Goal: Feedback & Contribution: Leave review/rating

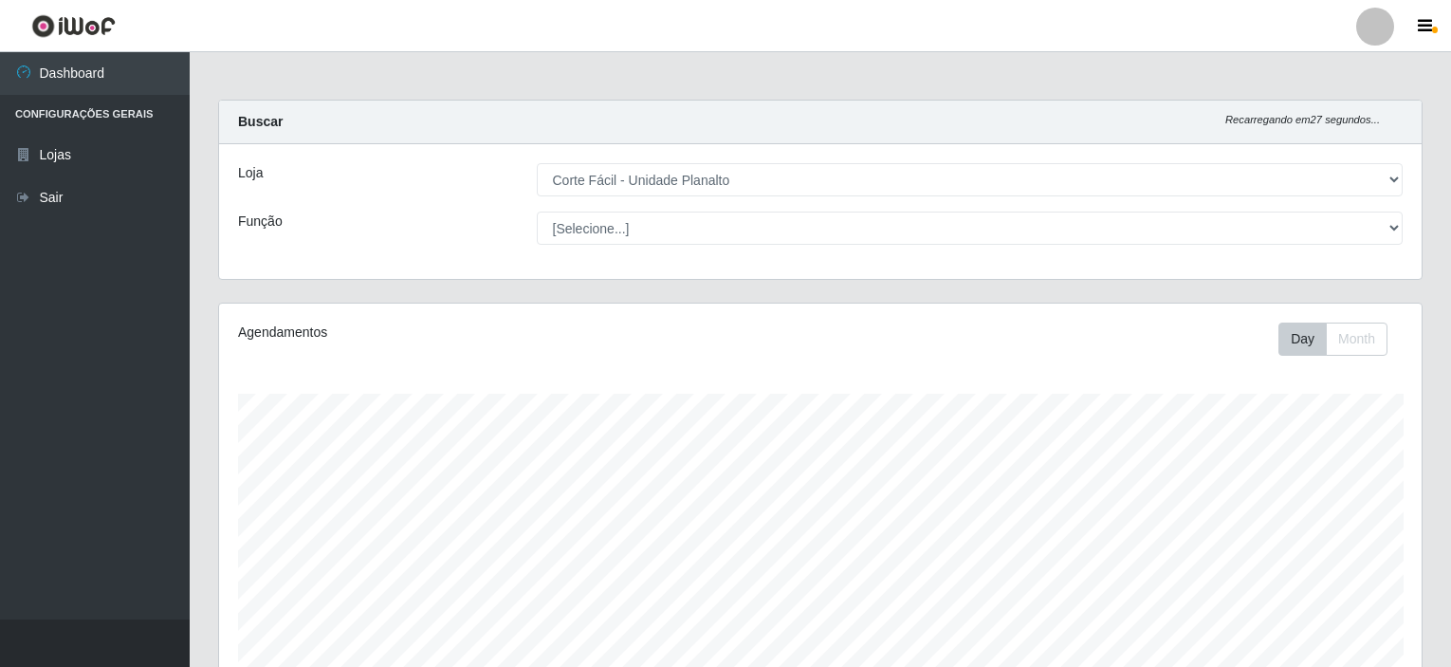
select select "202"
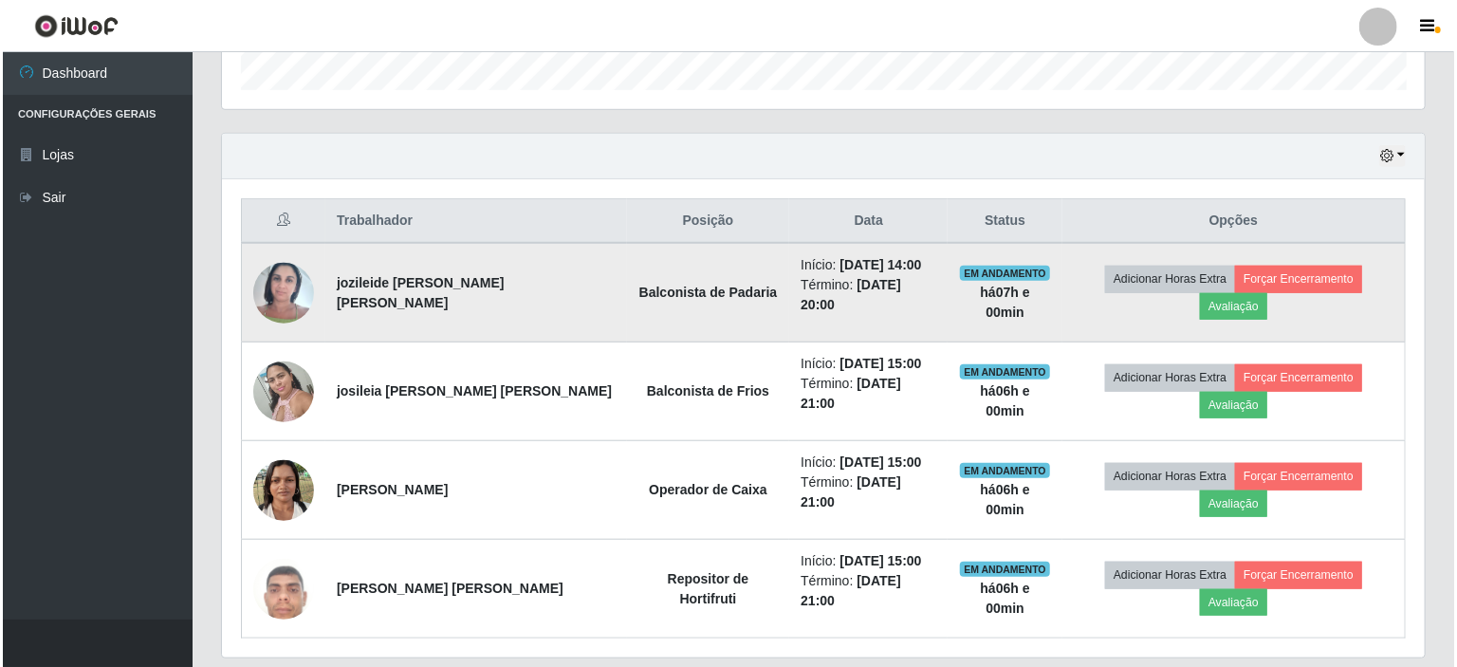
scroll to position [394, 1202]
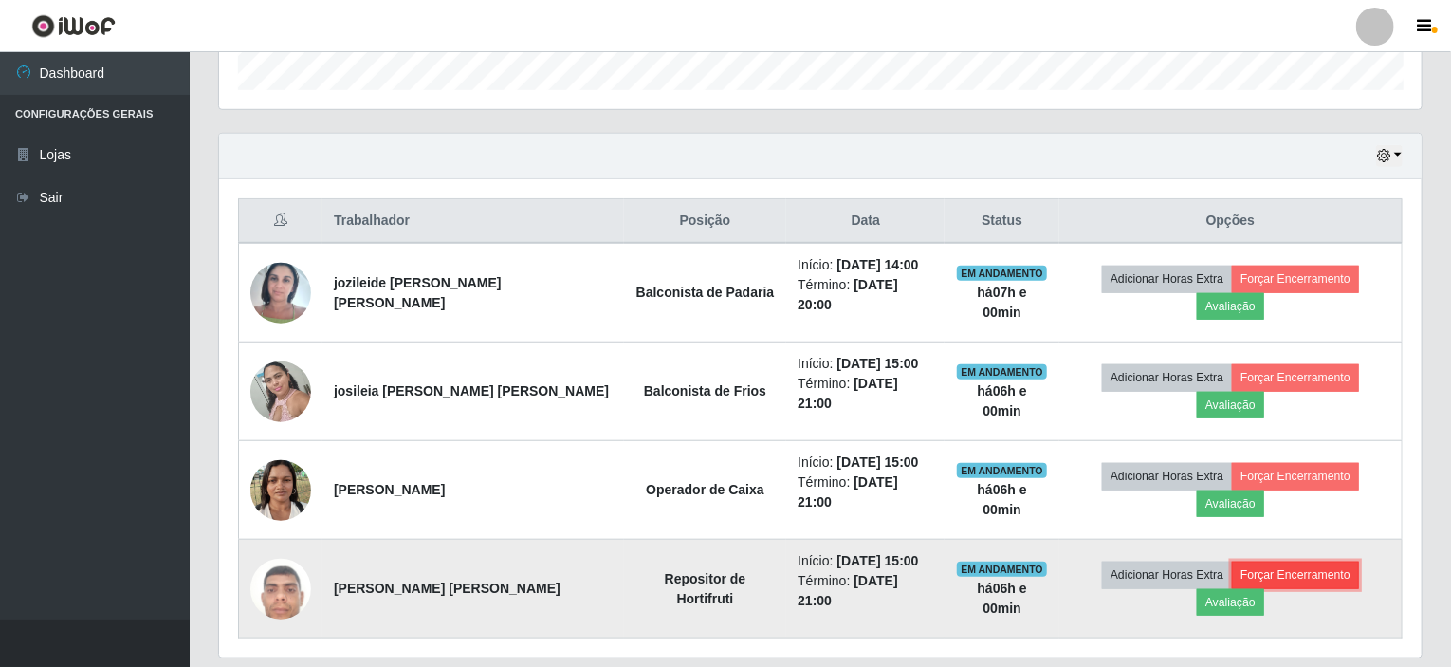
click at [1290, 561] on button "Forçar Encerramento" at bounding box center [1295, 574] width 127 height 27
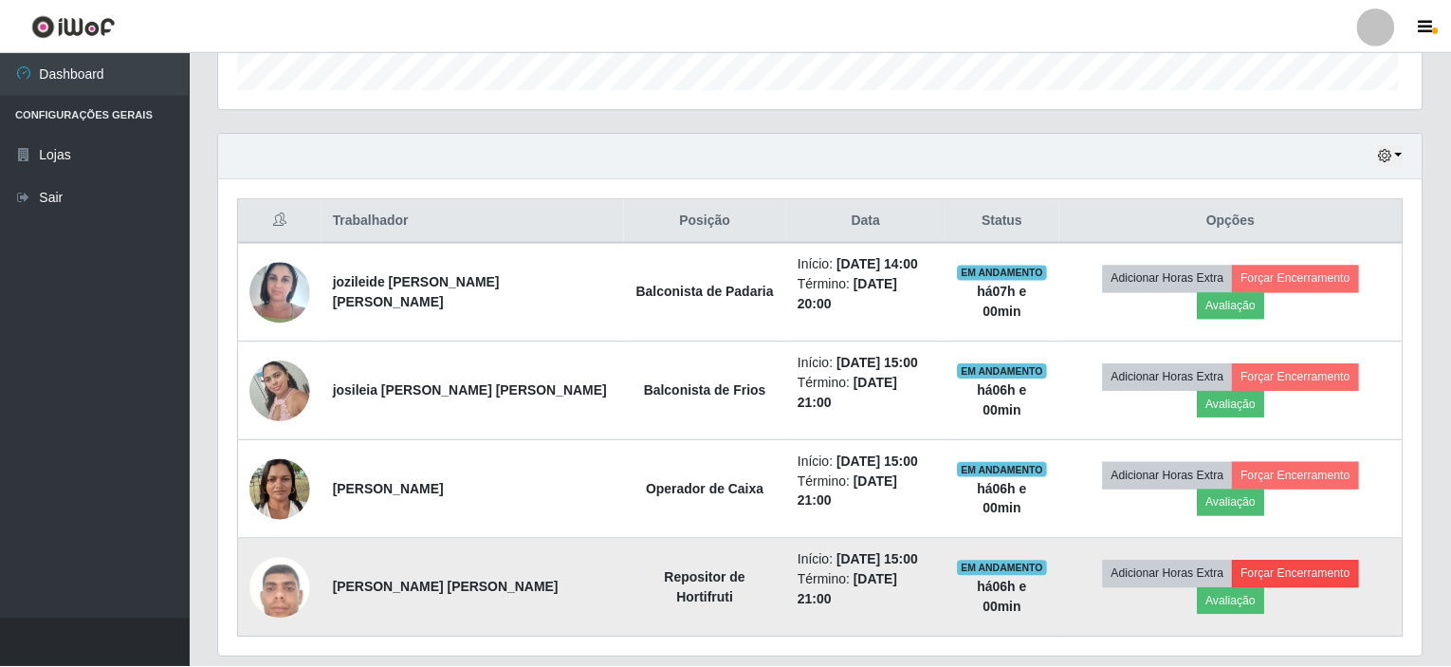
scroll to position [394, 1195]
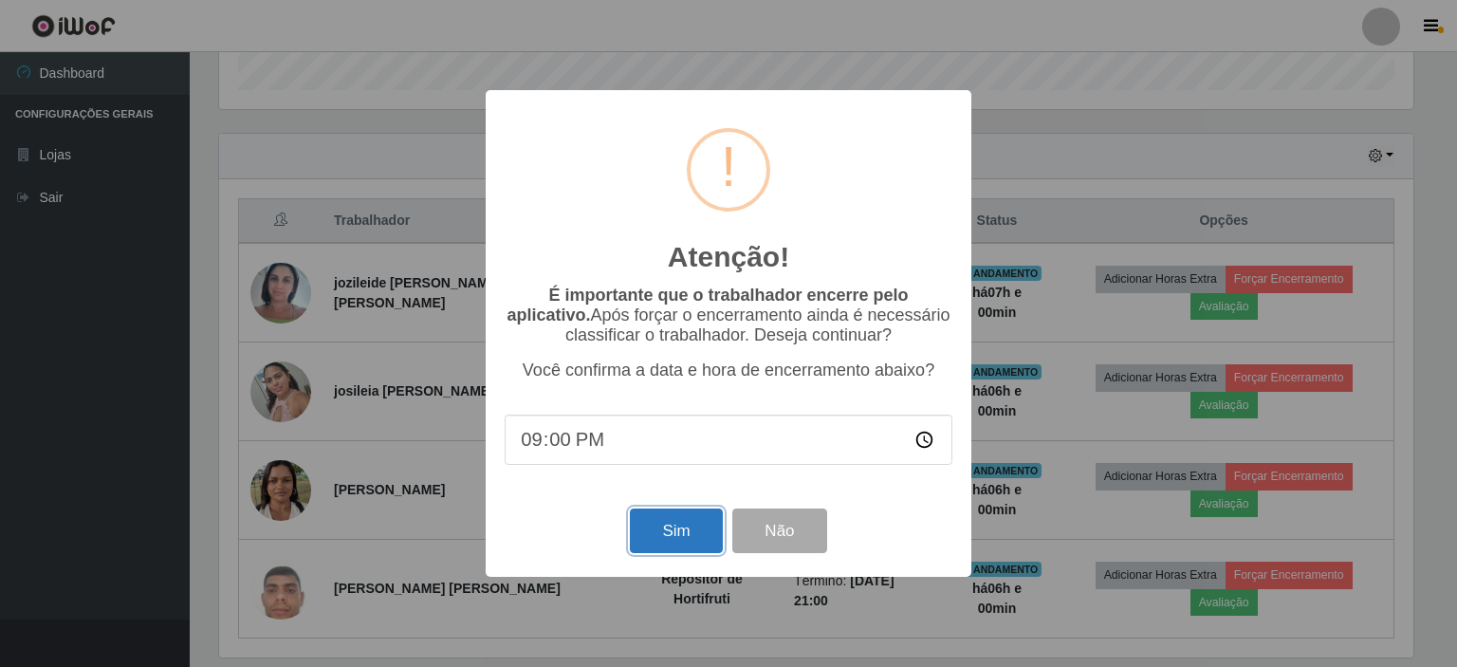
click at [647, 530] on button "Sim" at bounding box center [676, 530] width 92 height 45
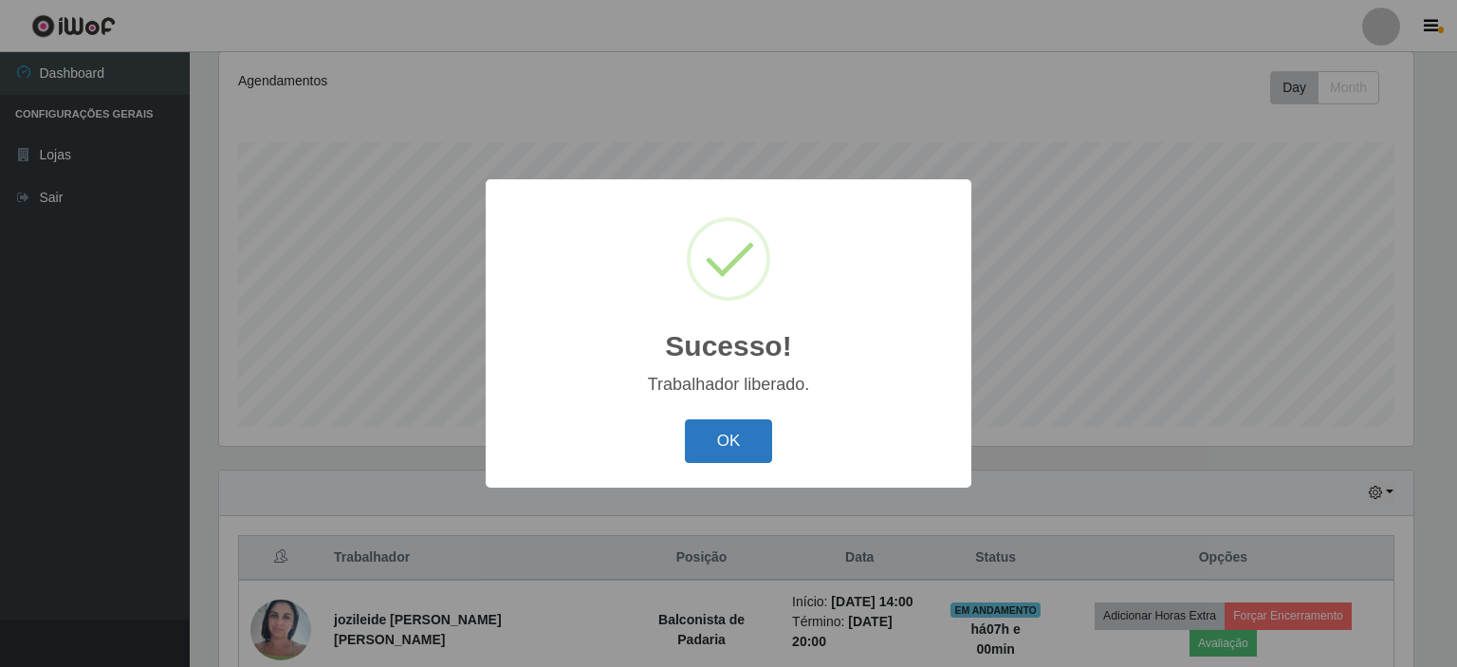
click at [706, 450] on button "OK" at bounding box center [729, 441] width 88 height 45
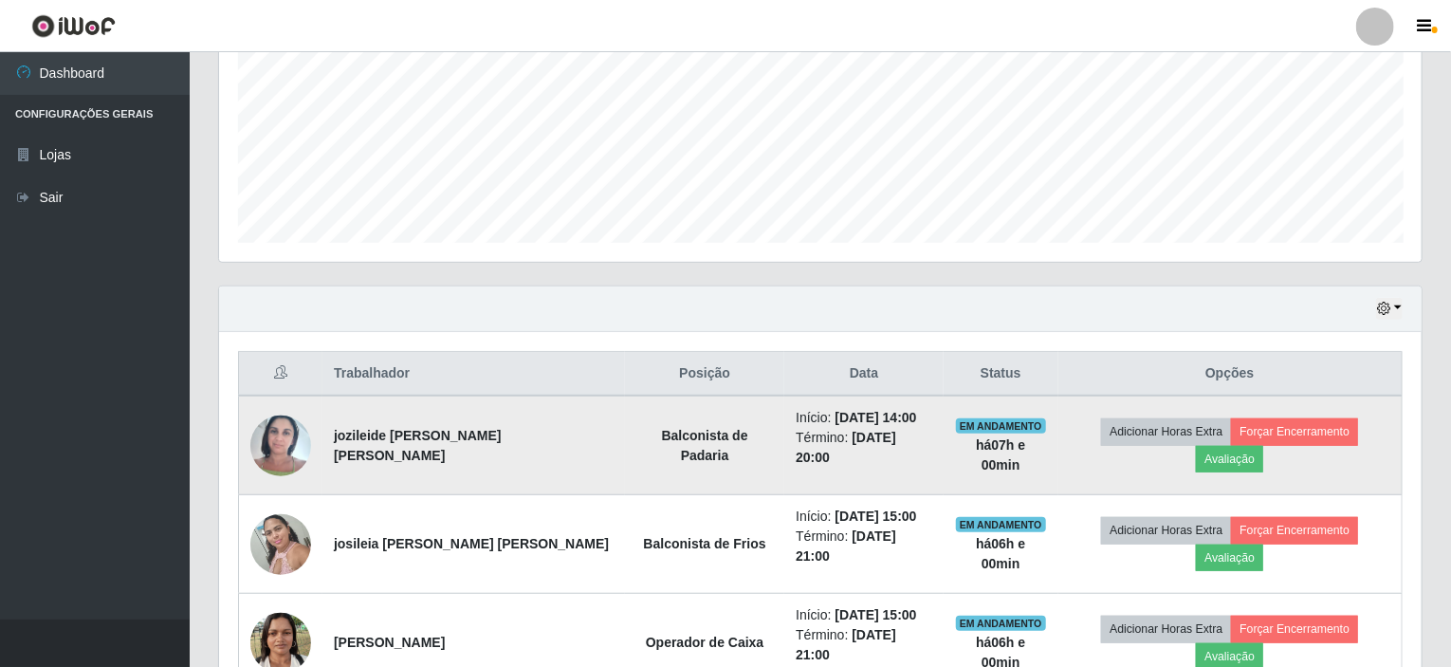
scroll to position [441, 0]
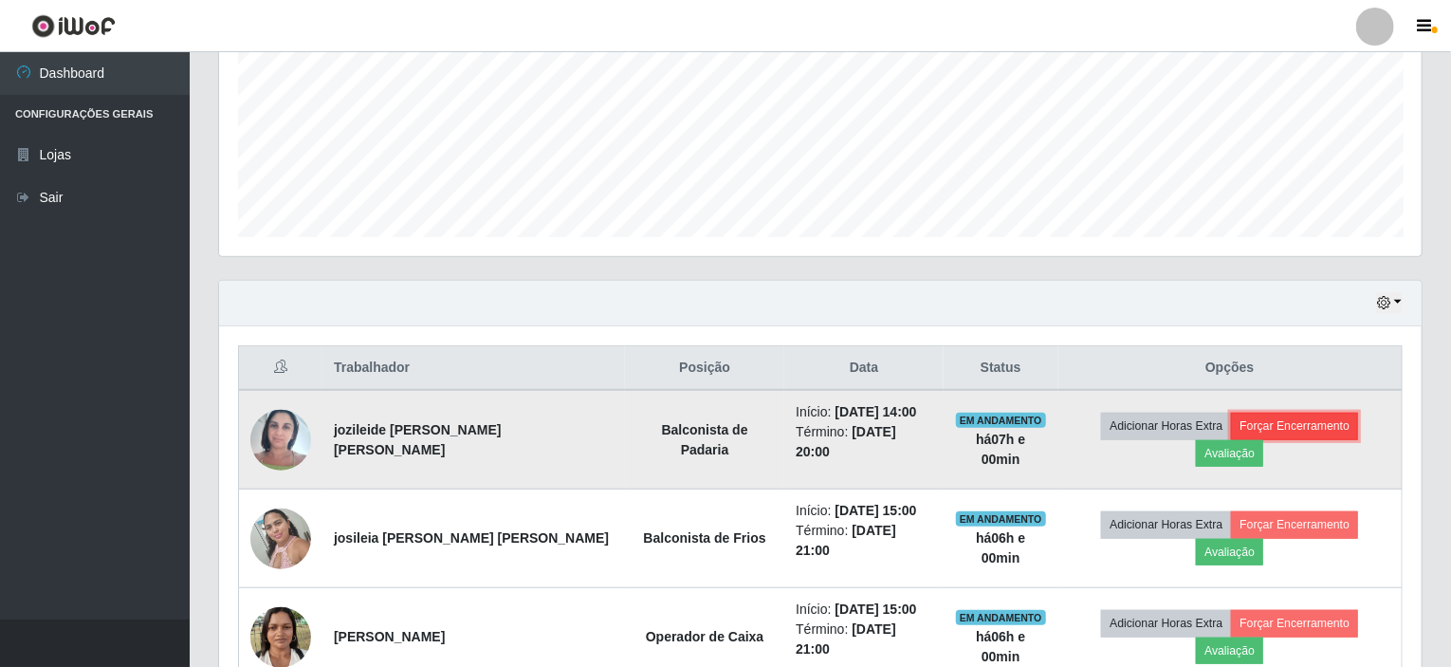
click at [1240, 434] on button "Forçar Encerramento" at bounding box center [1294, 425] width 127 height 27
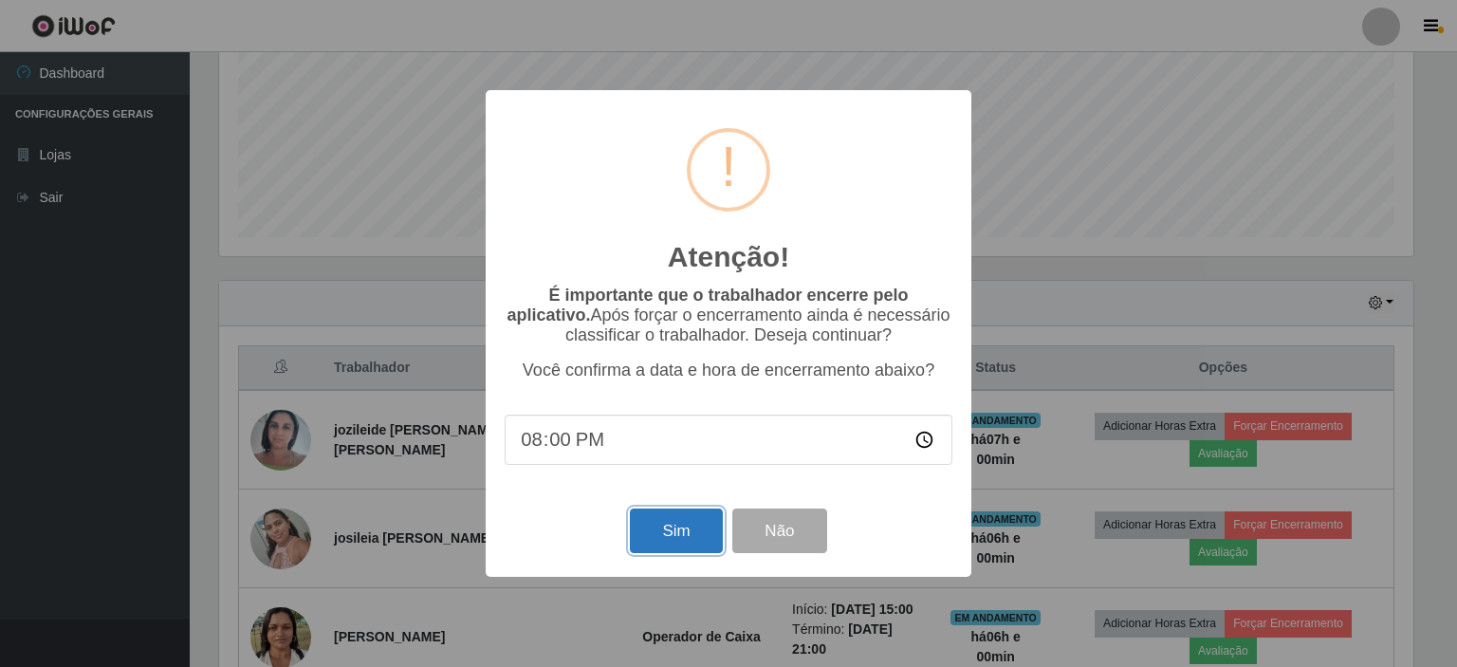
click at [683, 534] on button "Sim" at bounding box center [676, 530] width 92 height 45
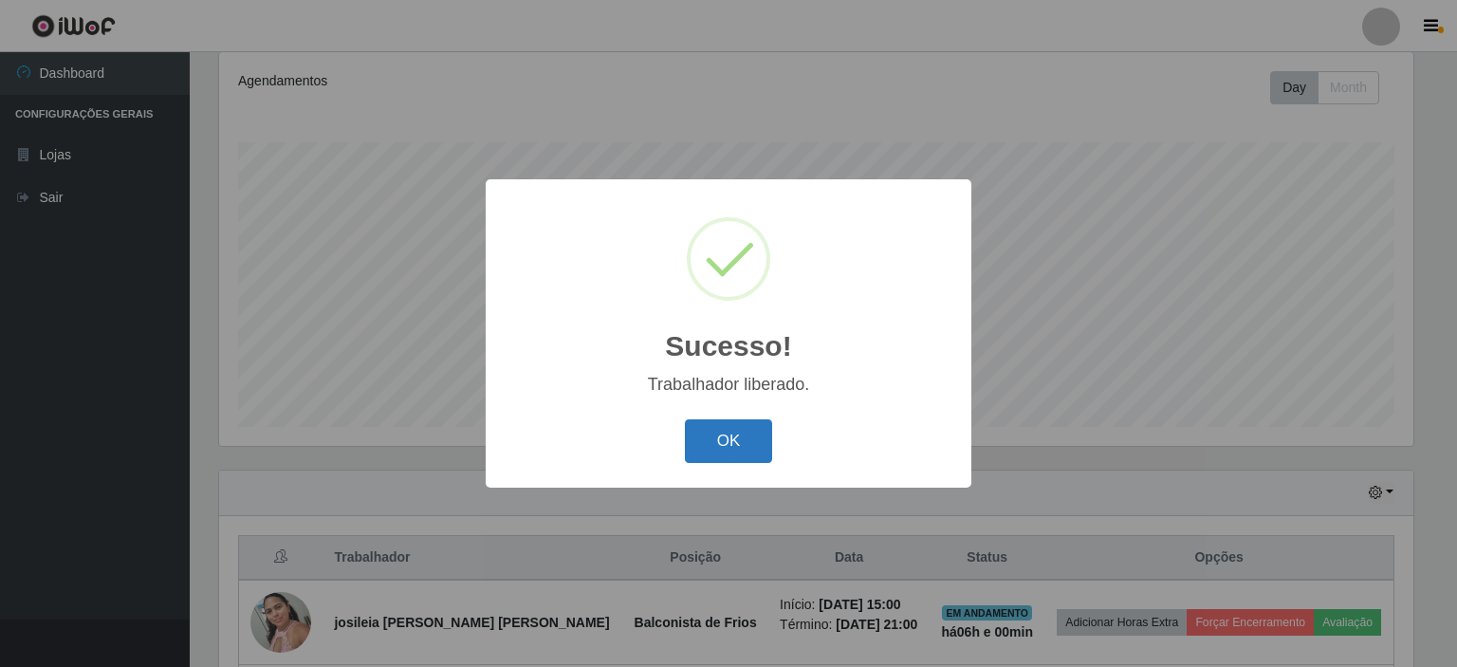
click at [729, 451] on button "OK" at bounding box center [729, 441] width 88 height 45
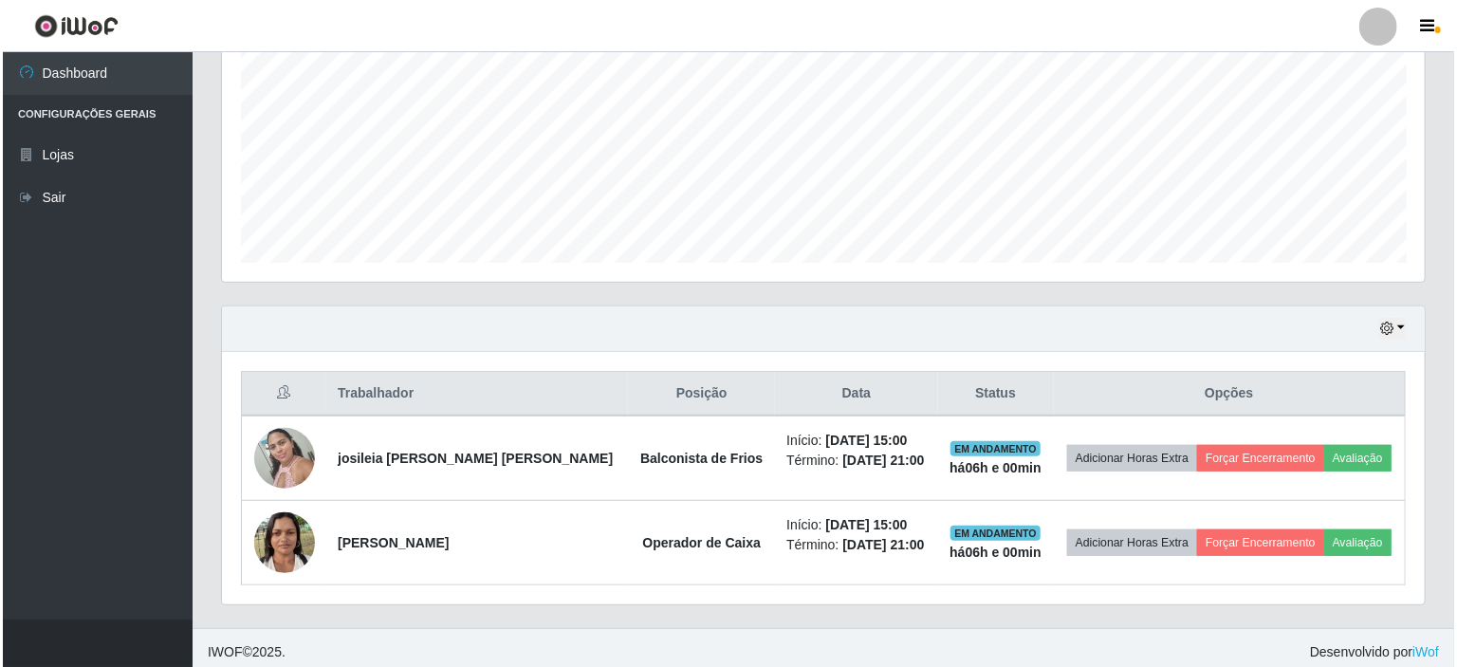
scroll to position [420, 0]
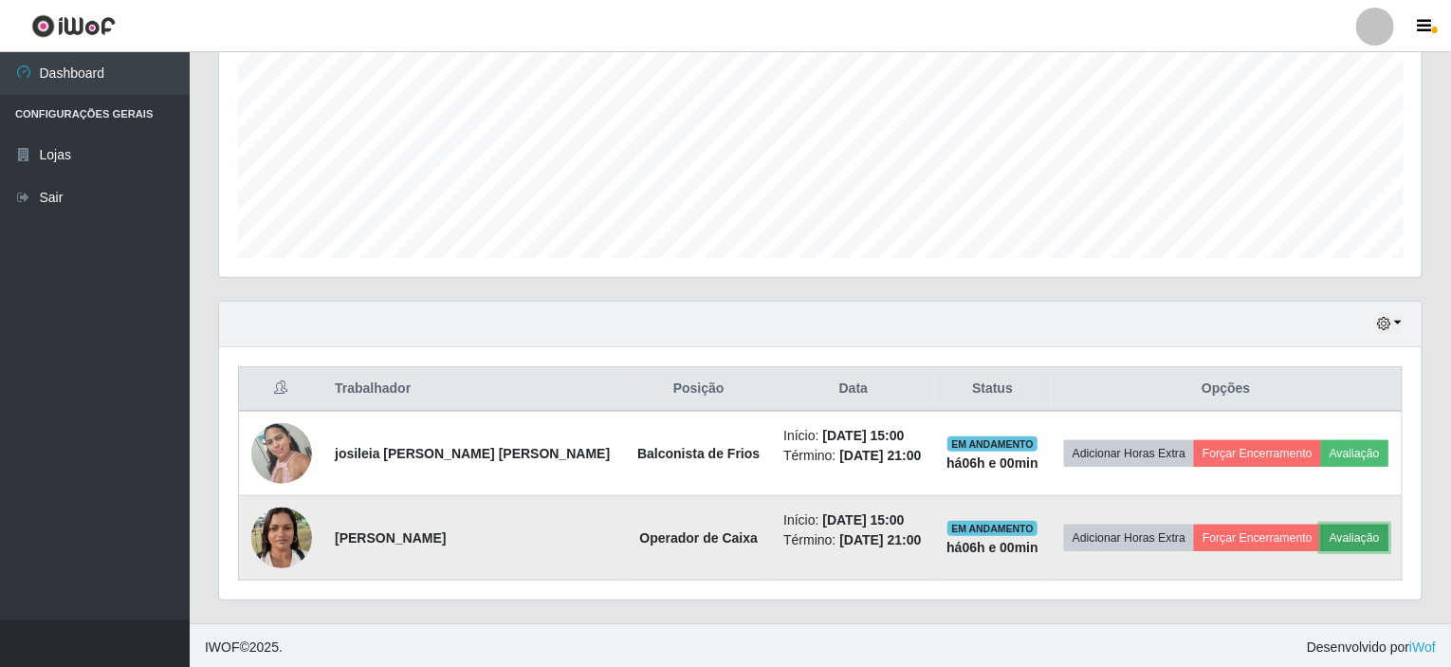
click at [1343, 534] on button "Avaliação" at bounding box center [1354, 537] width 67 height 27
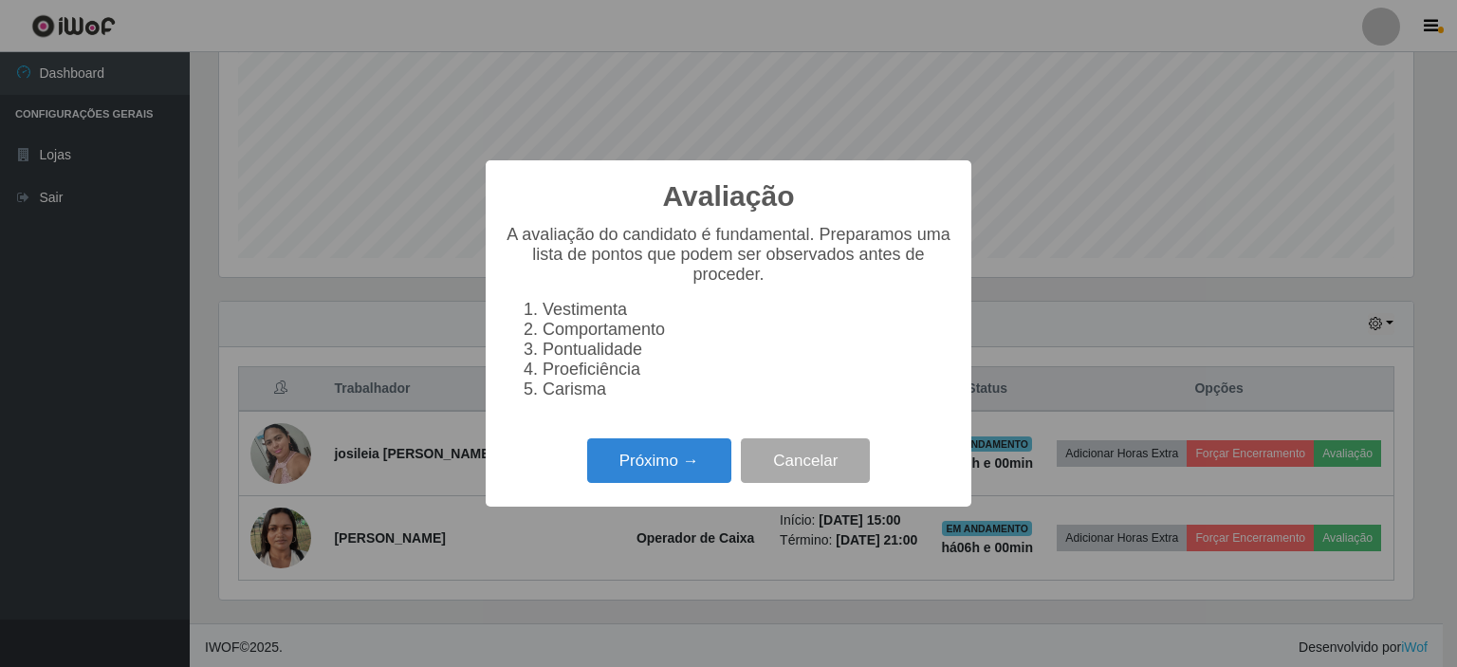
scroll to position [394, 1195]
click at [675, 473] on button "Próximo →" at bounding box center [659, 460] width 144 height 45
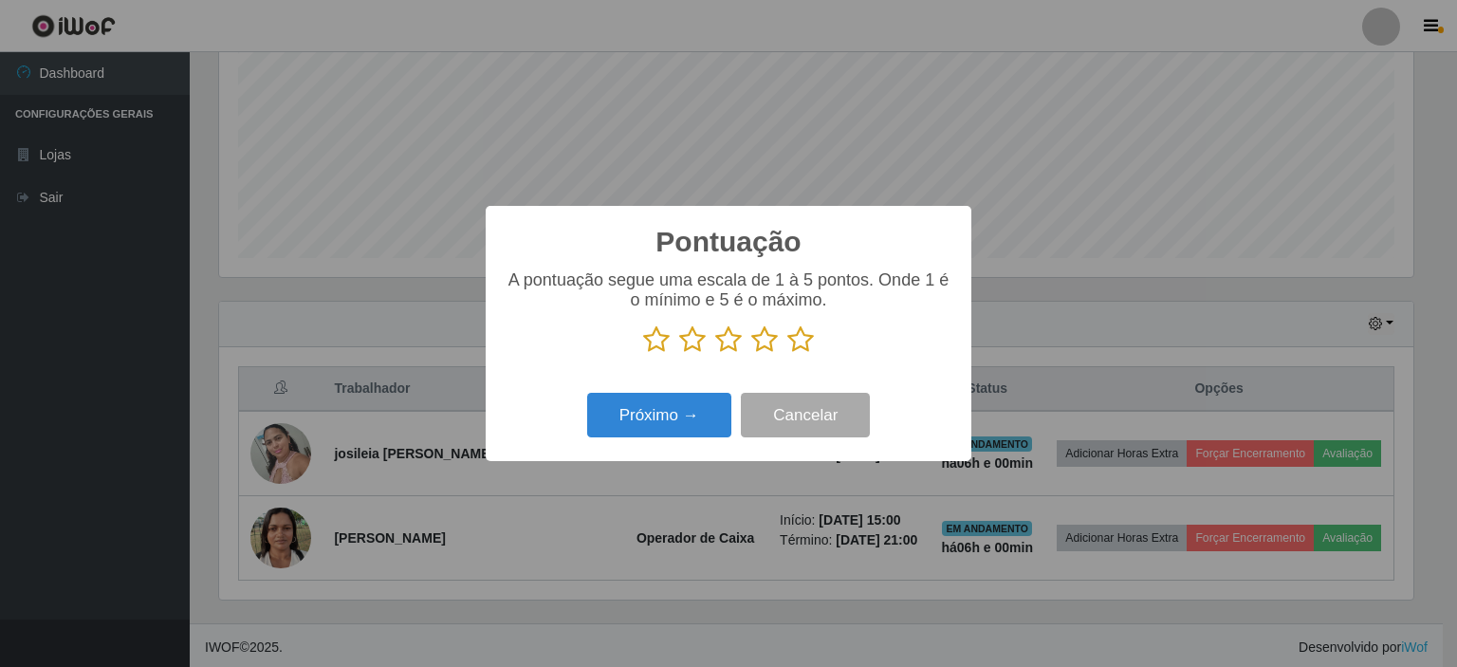
click at [773, 338] on icon at bounding box center [764, 339] width 27 height 28
click at [751, 354] on input "radio" at bounding box center [751, 354] width 0 height 0
click at [659, 436] on button "Próximo →" at bounding box center [659, 415] width 144 height 45
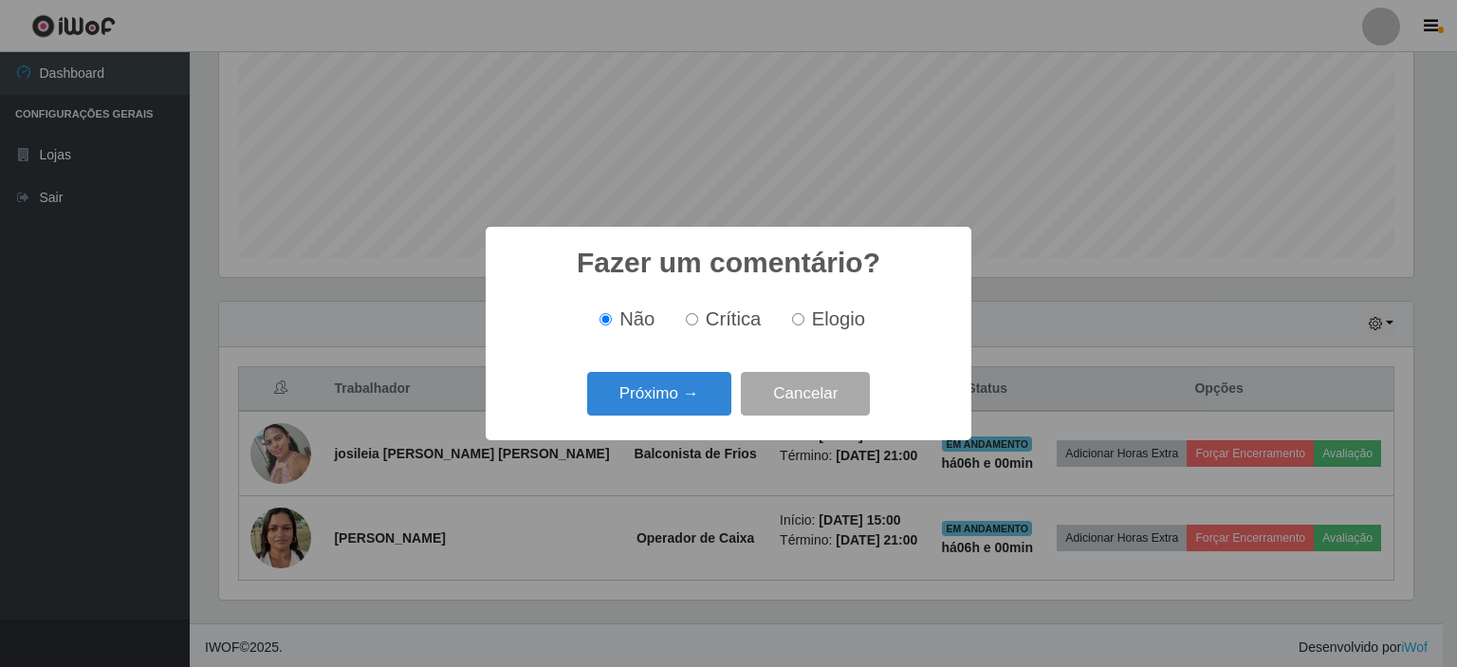
click at [794, 316] on input "Elogio" at bounding box center [798, 319] width 12 height 12
radio input "true"
click at [655, 391] on button "Próximo →" at bounding box center [659, 394] width 144 height 45
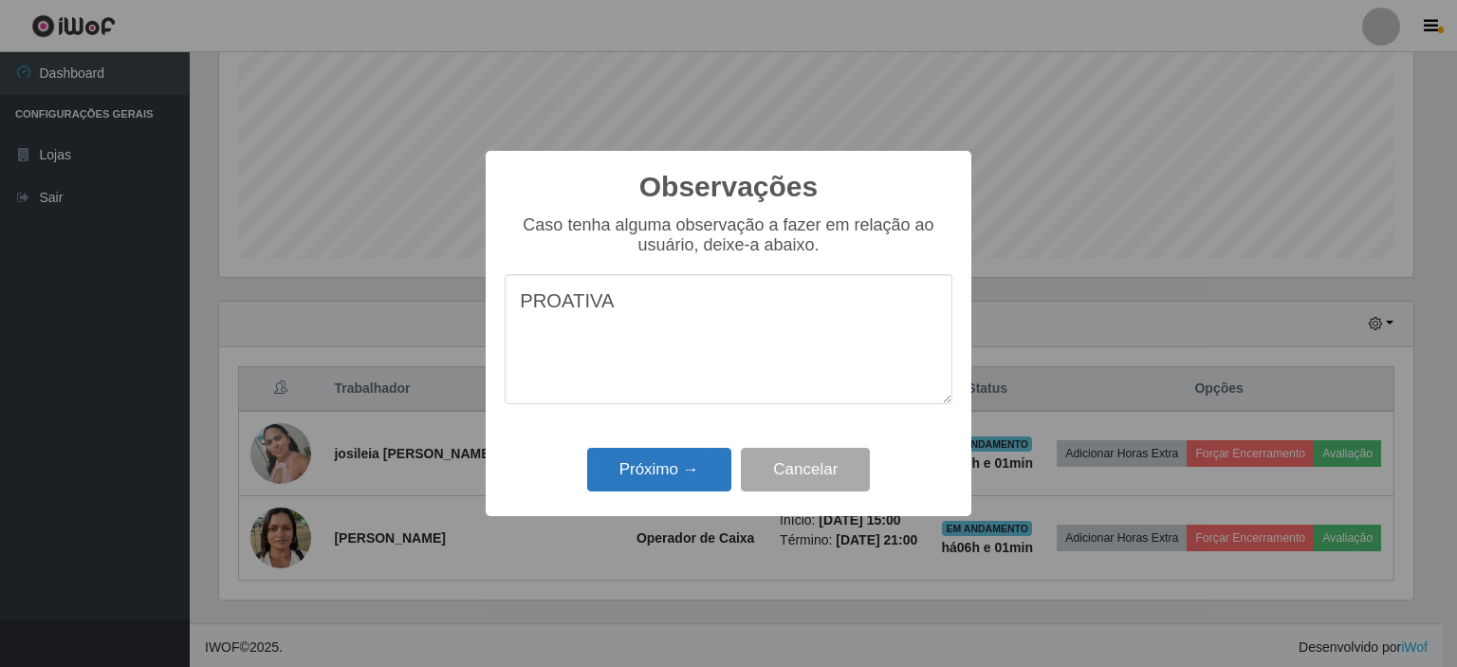
type textarea "PROATIVA"
click at [668, 467] on button "Próximo →" at bounding box center [659, 470] width 144 height 45
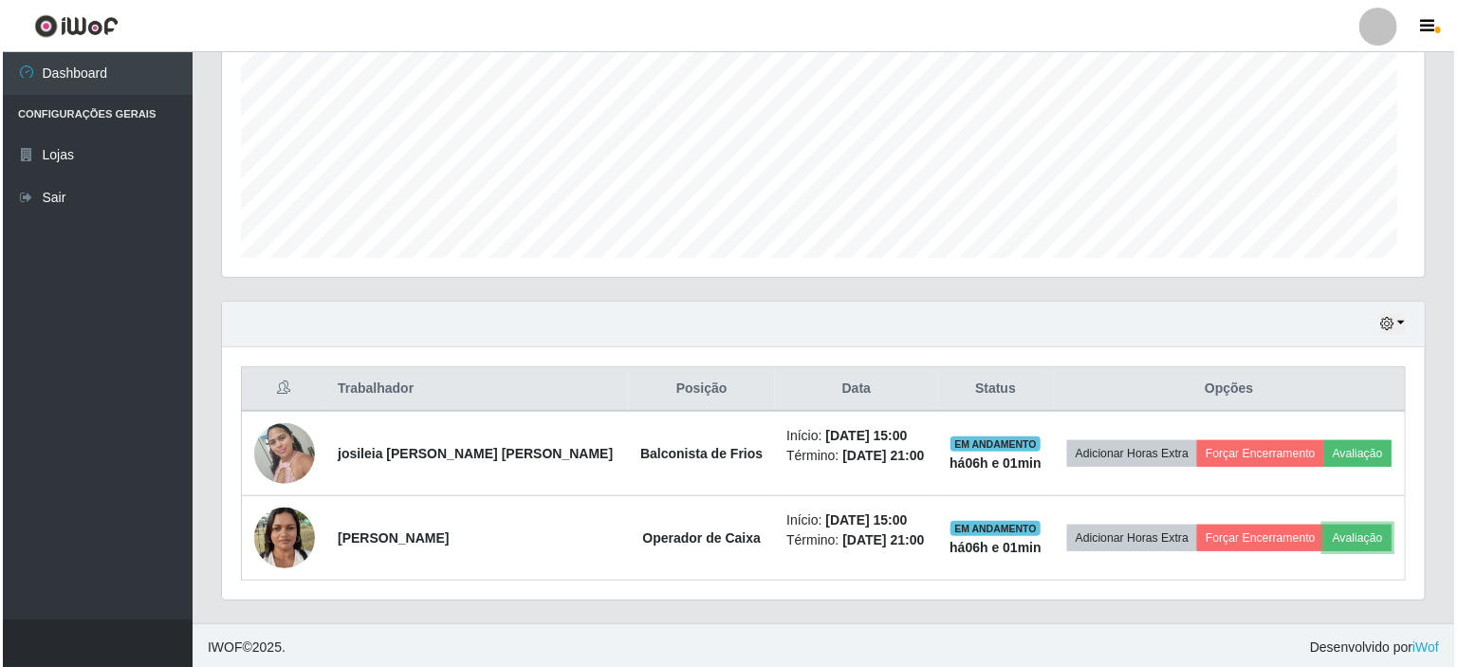
scroll to position [394, 1202]
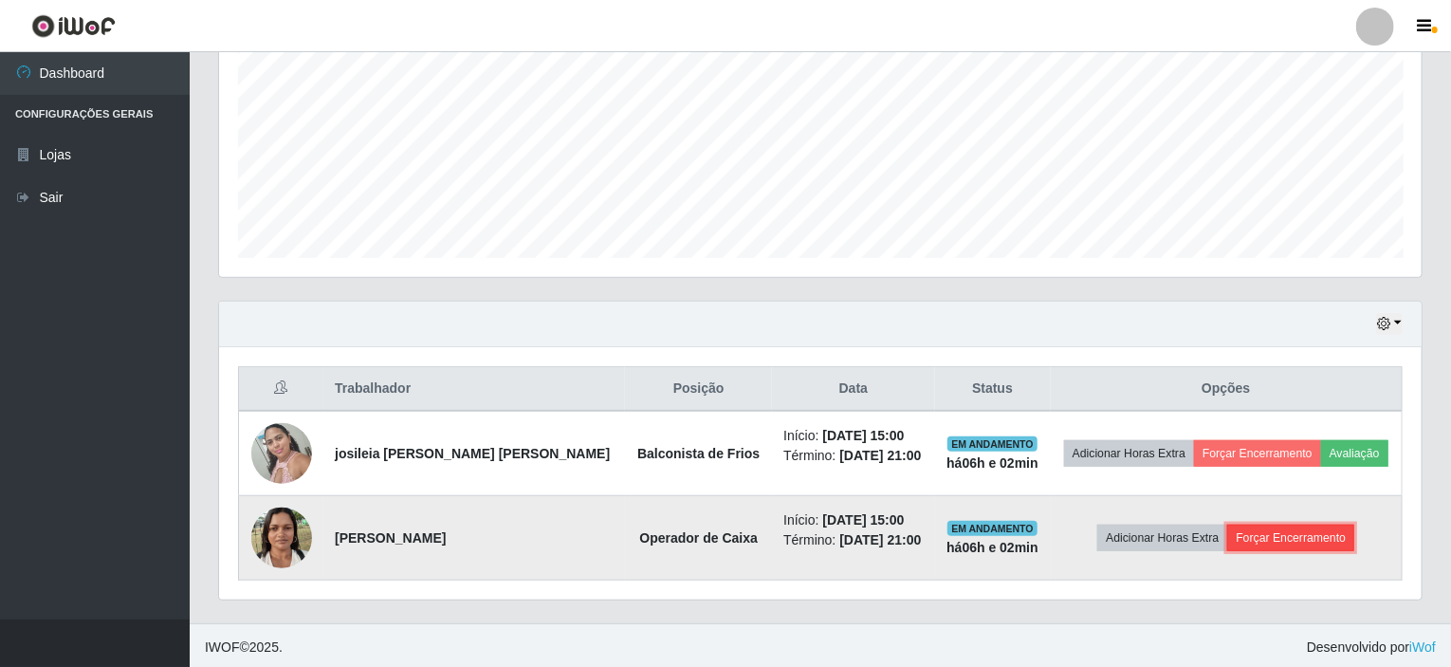
click at [1280, 529] on button "Forçar Encerramento" at bounding box center [1290, 537] width 127 height 27
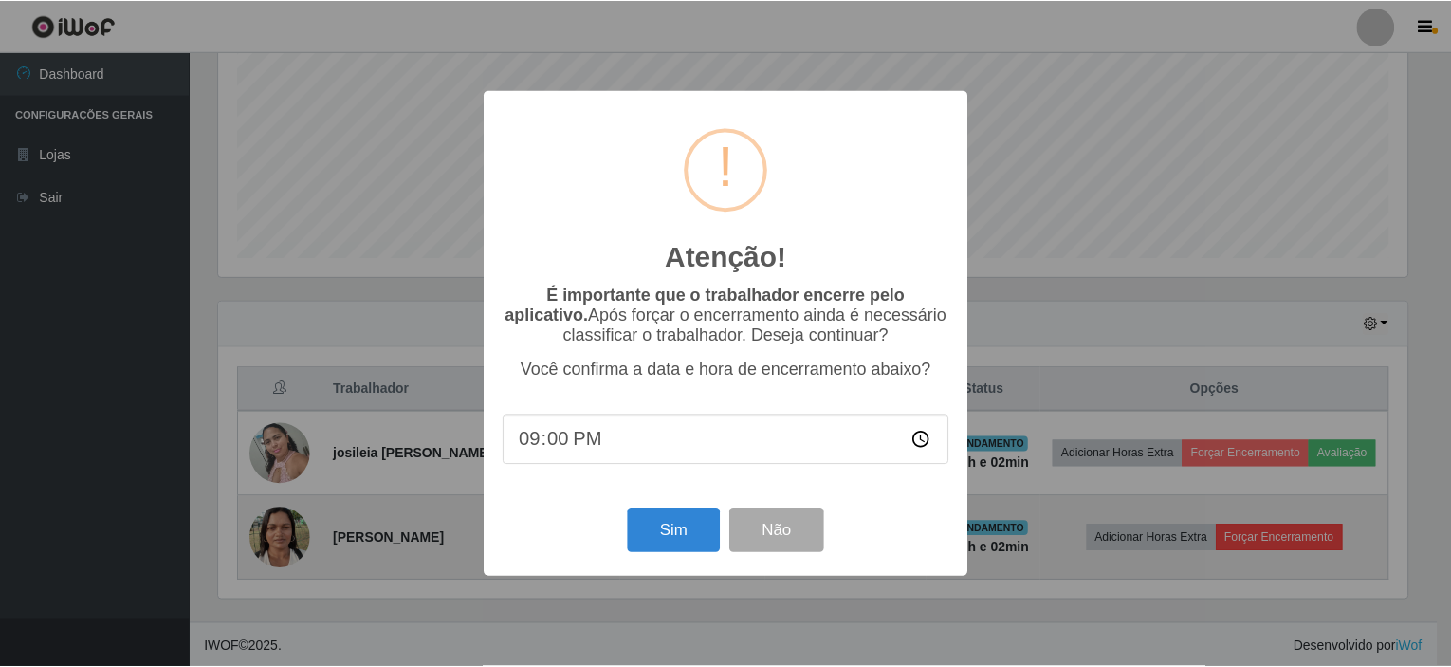
scroll to position [394, 1195]
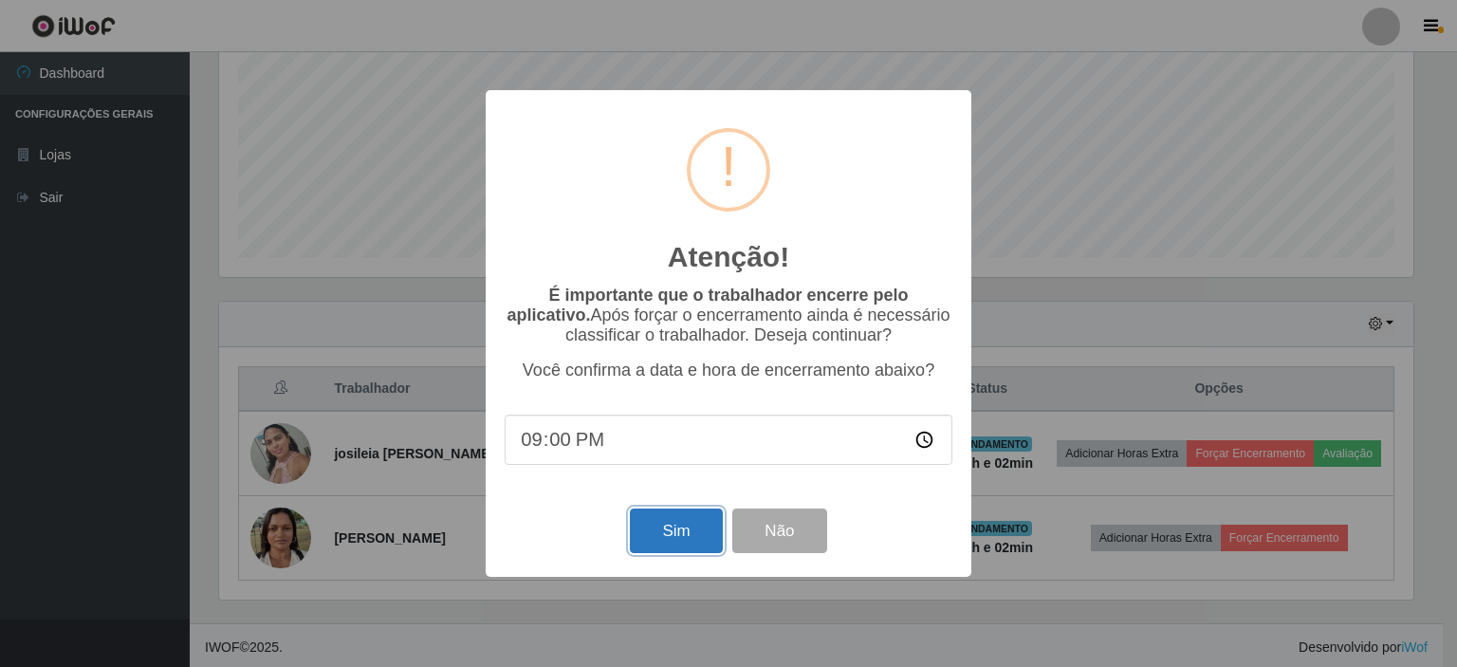
click at [675, 519] on button "Sim" at bounding box center [676, 530] width 92 height 45
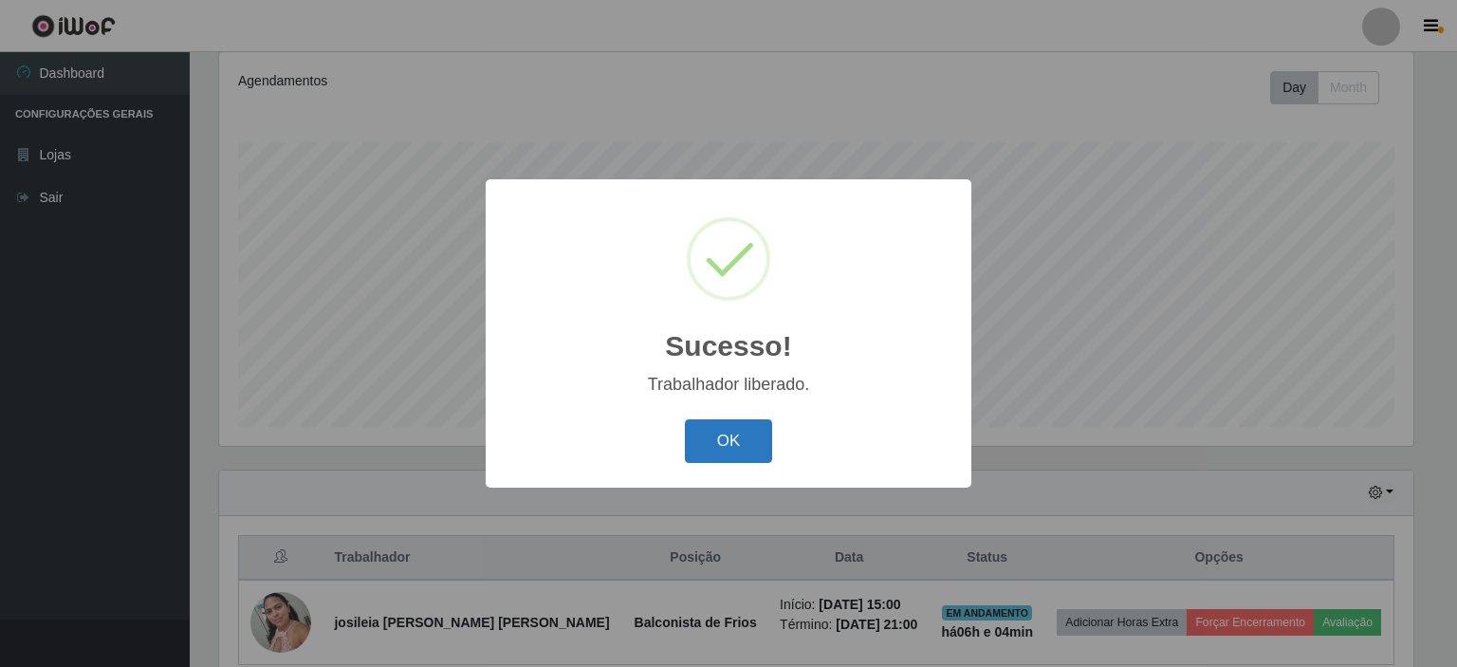
click at [708, 442] on button "OK" at bounding box center [729, 441] width 88 height 45
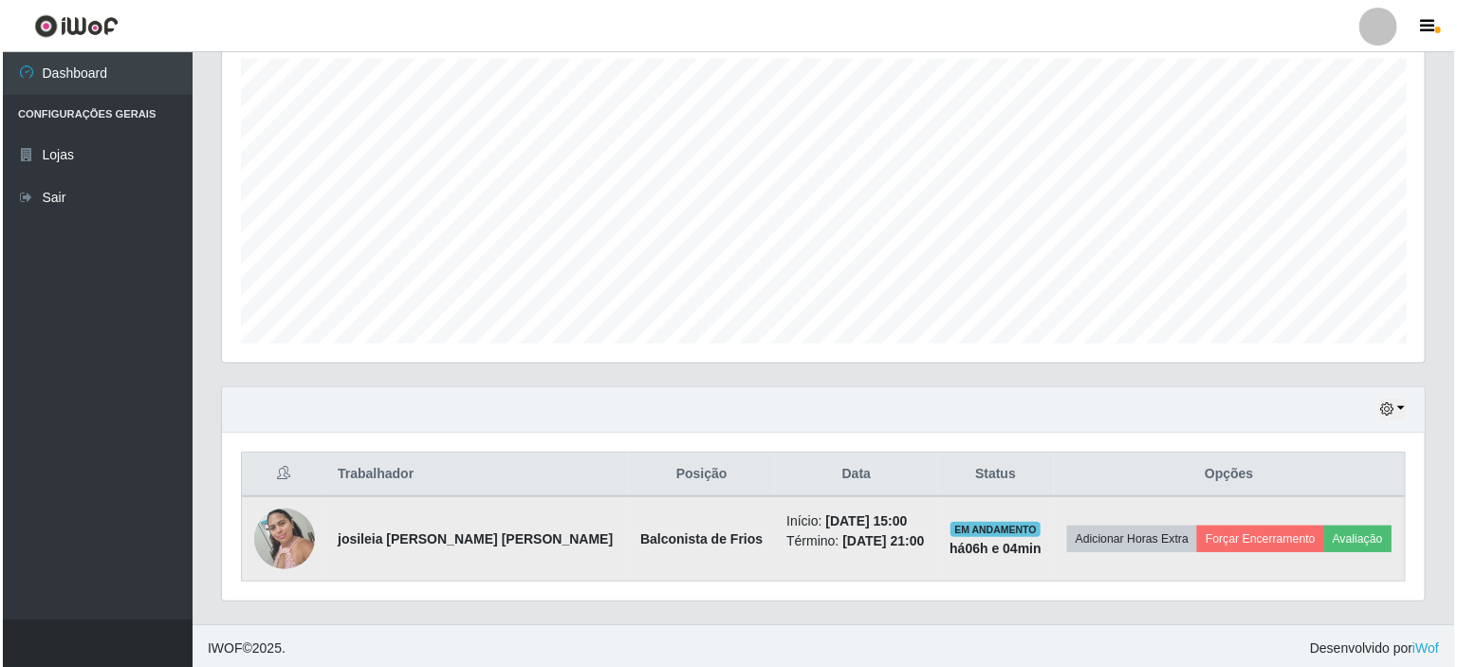
scroll to position [336, 0]
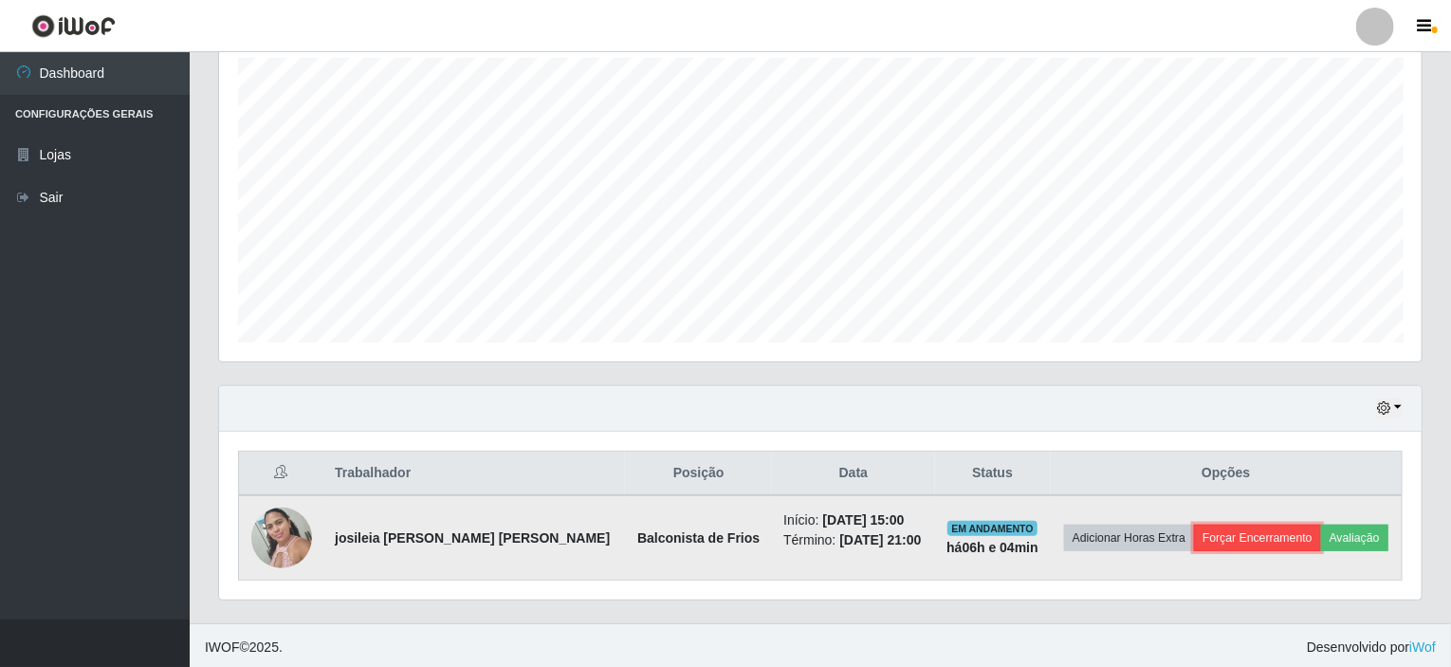
click at [1214, 538] on button "Forçar Encerramento" at bounding box center [1257, 537] width 127 height 27
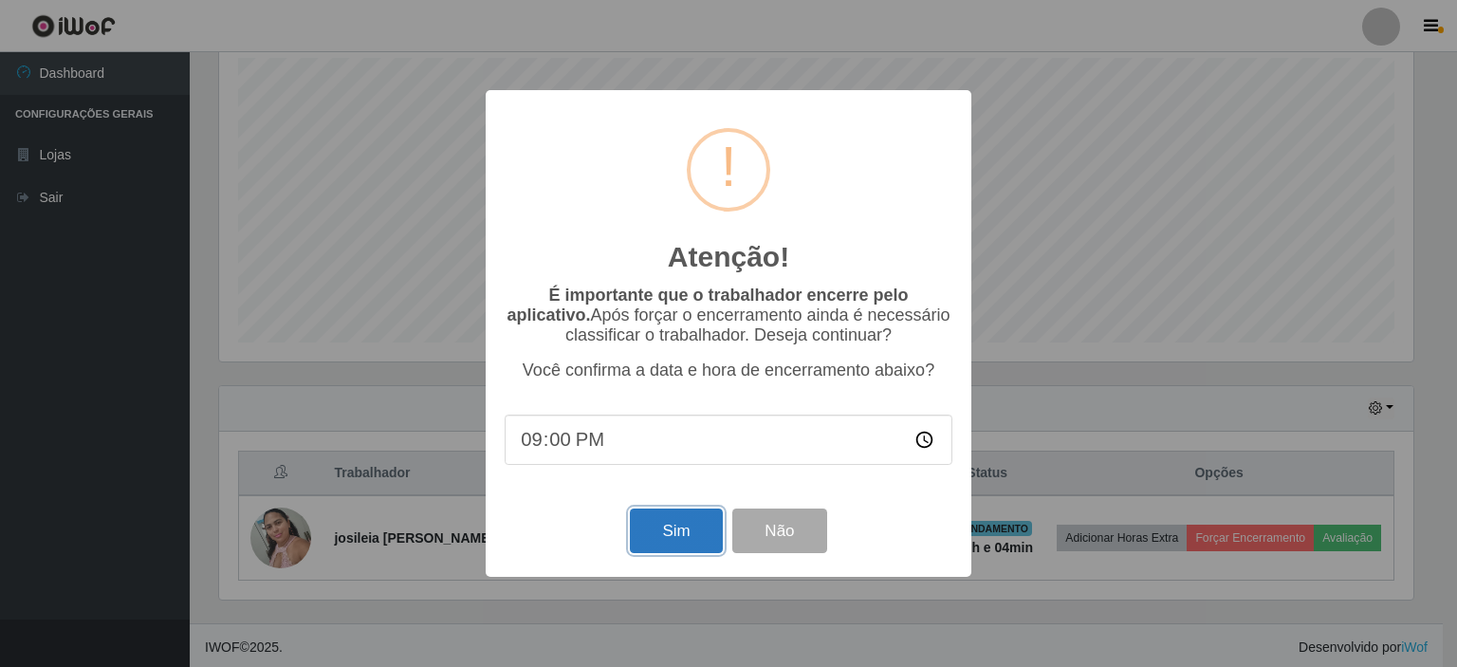
click at [677, 532] on button "Sim" at bounding box center [676, 530] width 92 height 45
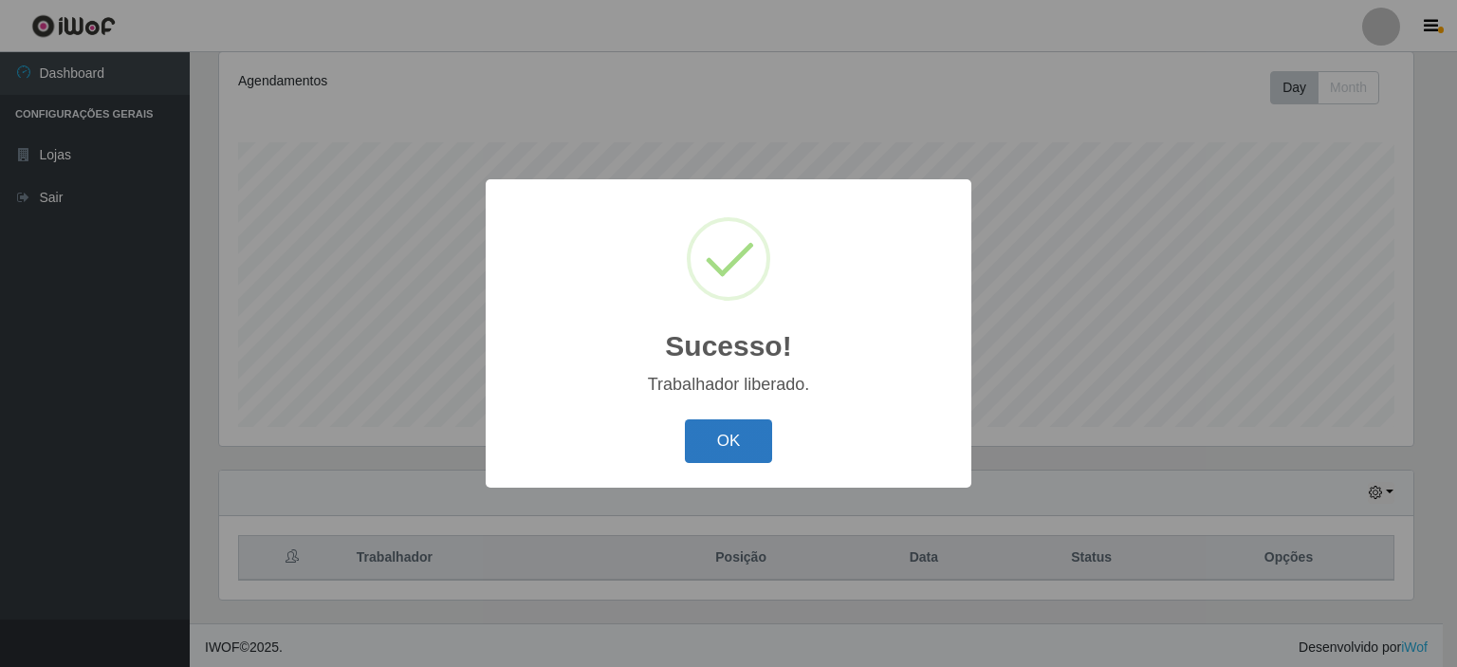
click at [719, 440] on button "OK" at bounding box center [729, 441] width 88 height 45
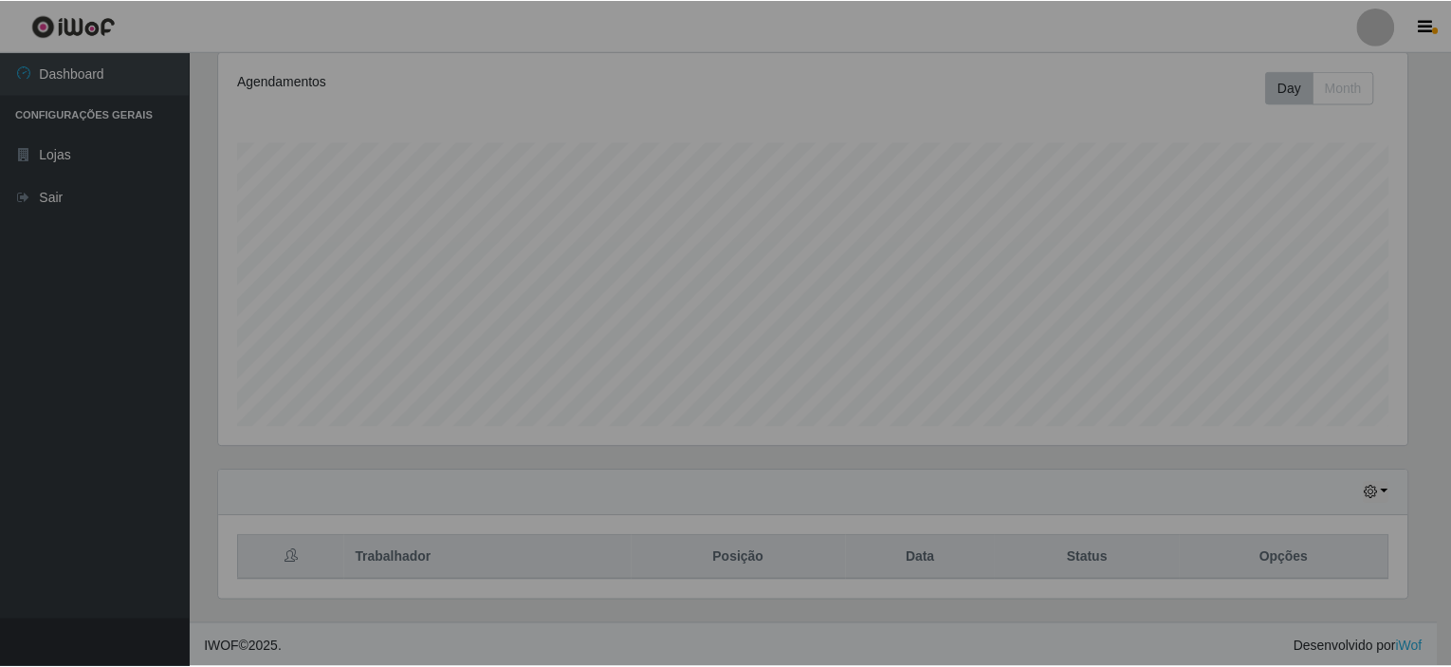
scroll to position [394, 1202]
